Goal: Task Accomplishment & Management: Manage account settings

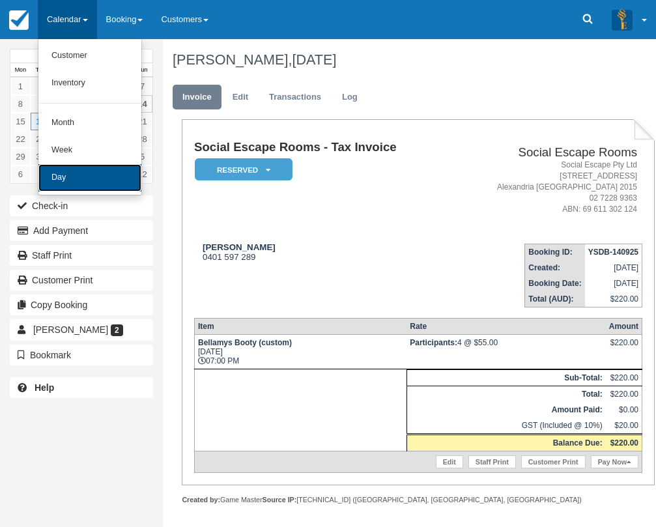
click at [87, 186] on link "Day" at bounding box center [89, 177] width 103 height 27
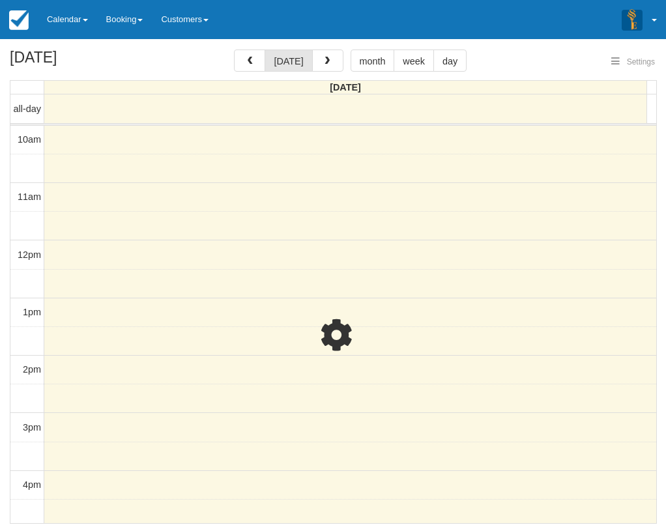
select select
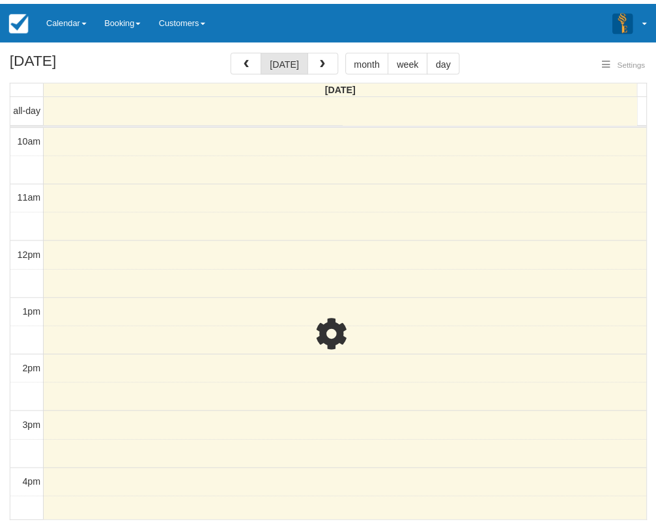
scroll to position [231, 0]
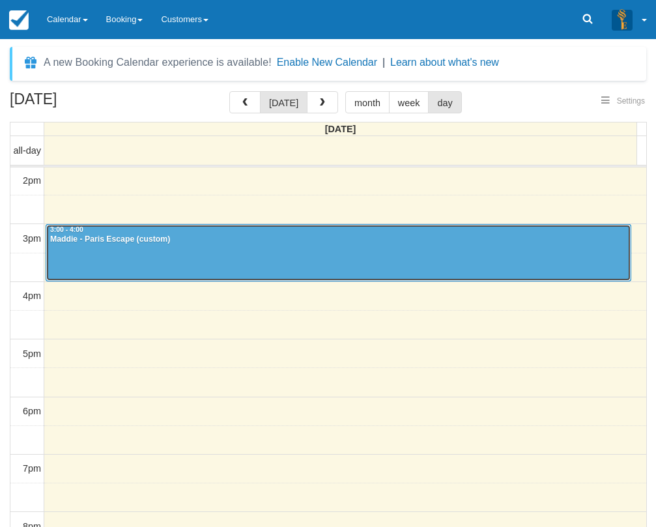
select select
click at [152, 244] on div "Maddie - Paris Escape (custom)" at bounding box center [339, 240] width 578 height 10
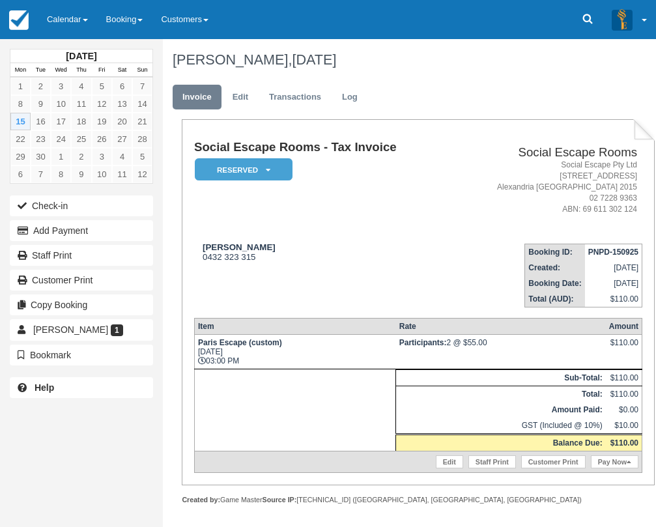
click at [59, 212] on button "Check-in" at bounding box center [81, 206] width 143 height 21
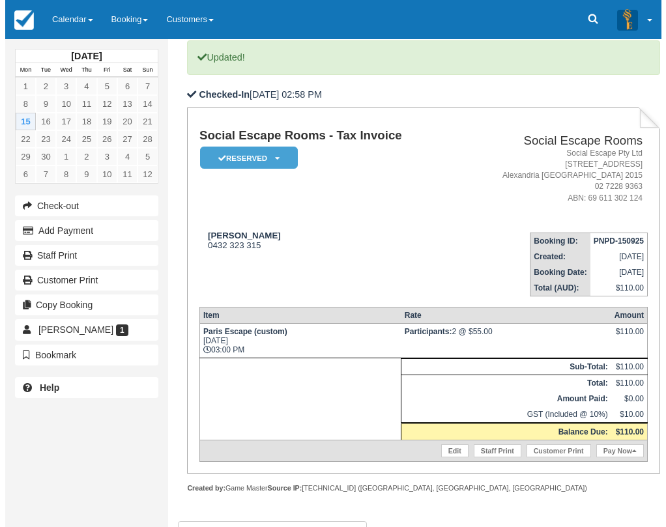
scroll to position [169, 0]
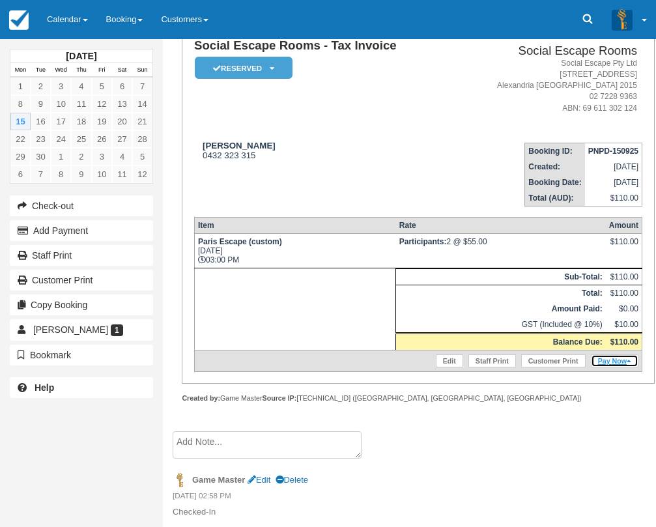
click at [612, 361] on link "Pay Now" at bounding box center [615, 361] width 48 height 13
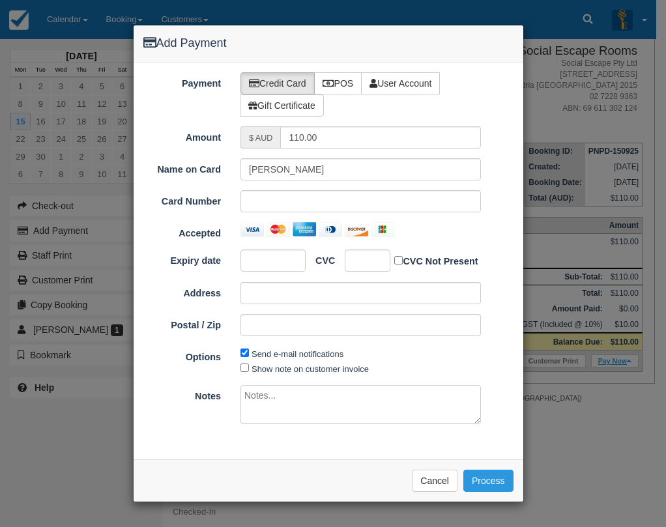
type input "[DATE]"
click at [332, 79] on icon at bounding box center [329, 83] width 12 height 9
radio input "true"
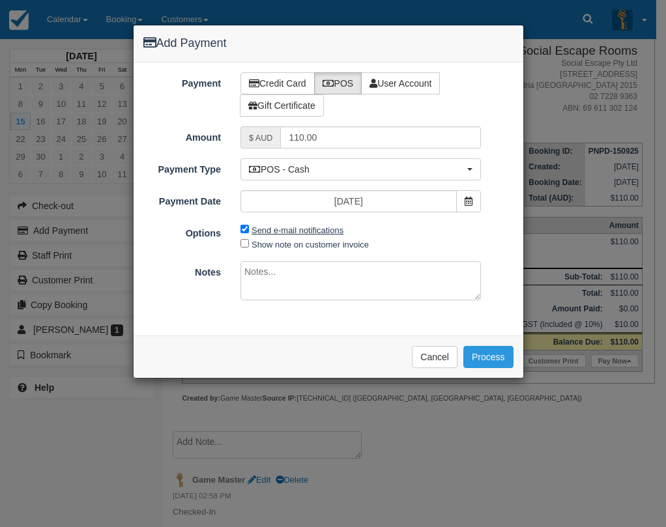
click at [284, 231] on label "Send e-mail notifications" at bounding box center [298, 231] width 92 height 10
click at [249, 231] on input "Send e-mail notifications" at bounding box center [245, 229] width 8 height 8
checkbox input "false"
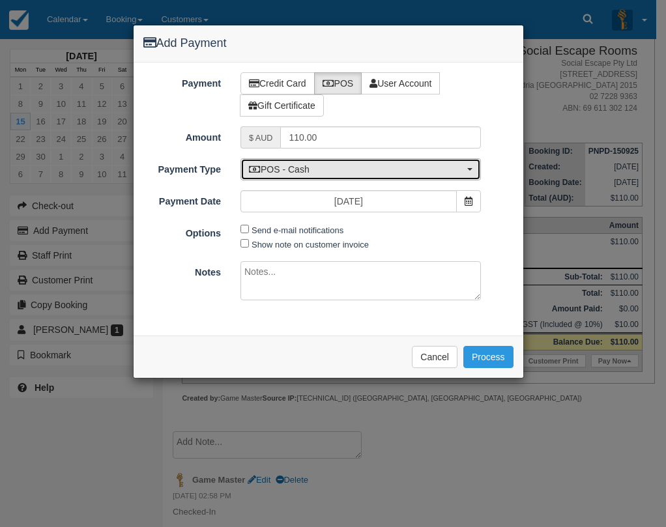
click at [297, 173] on span "POS - Cash" at bounding box center [356, 169] width 215 height 13
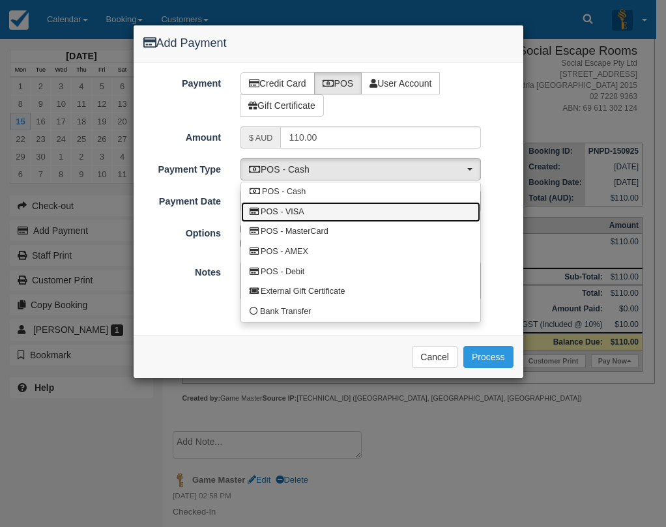
click at [305, 212] on link "POS - VISA" at bounding box center [360, 212] width 239 height 20
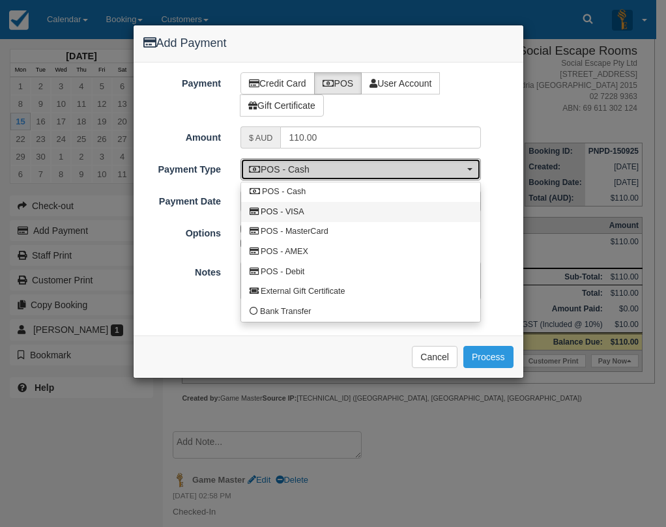
select select "VISA"
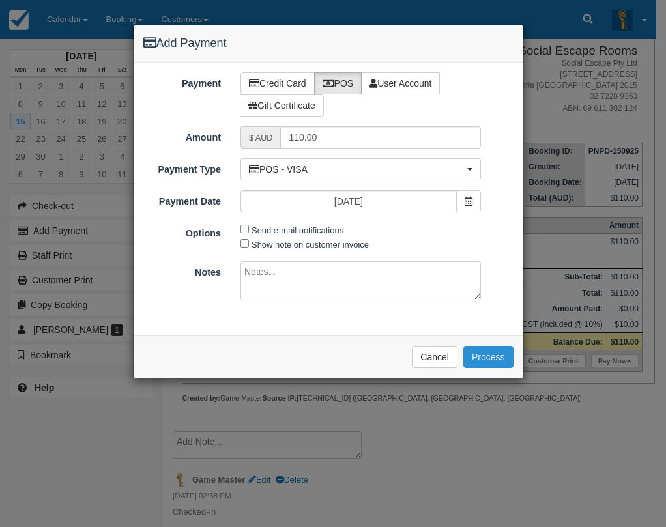
click at [484, 354] on button "Process" at bounding box center [488, 357] width 50 height 22
